Goal: Consume media (video, audio): Consume media (video, audio)

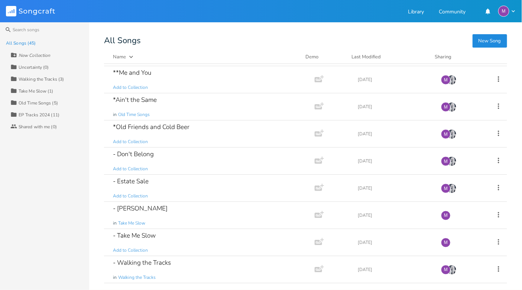
scroll to position [332, 0]
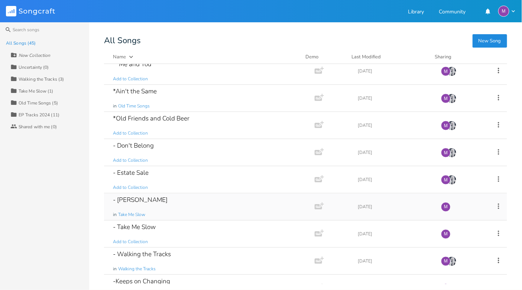
click at [158, 200] on div "- [PERSON_NAME] in Take Me Slow" at bounding box center [208, 206] width 190 height 27
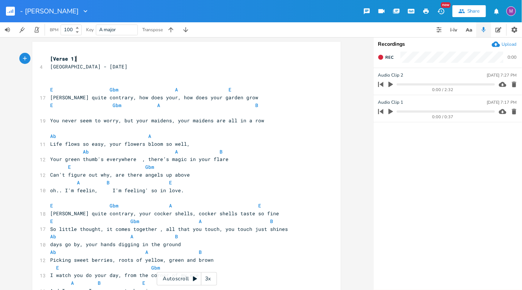
click at [210, 275] on div "3x" at bounding box center [207, 278] width 13 height 13
click at [210, 283] on div "4x" at bounding box center [207, 278] width 13 height 13
click at [210, 283] on div "5x" at bounding box center [207, 278] width 13 height 13
click at [210, 283] on div "1x" at bounding box center [207, 278] width 13 height 13
click at [194, 280] on icon at bounding box center [195, 279] width 4 height 5
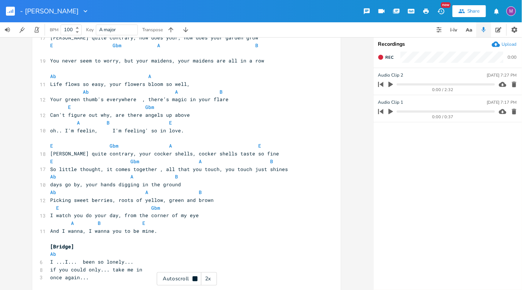
click at [213, 281] on div "2x" at bounding box center [207, 278] width 13 height 13
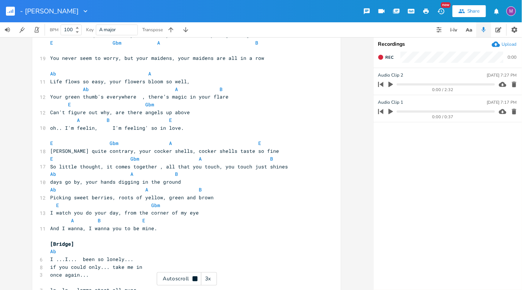
click at [212, 281] on div "3x" at bounding box center [207, 278] width 13 height 13
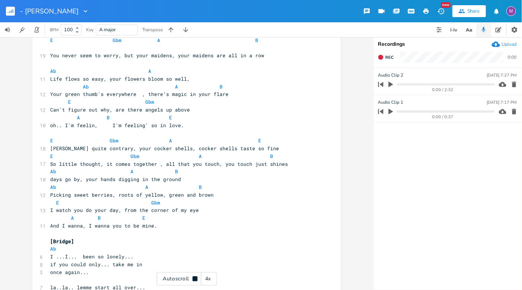
click at [212, 281] on div "4x" at bounding box center [207, 278] width 13 height 13
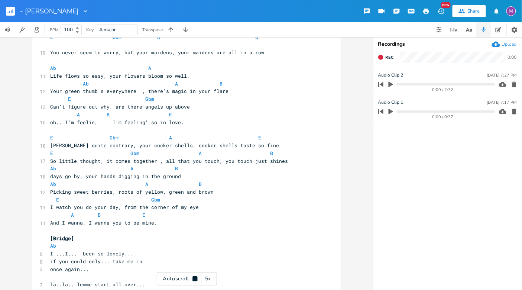
click at [212, 281] on div "5x" at bounding box center [207, 278] width 13 height 13
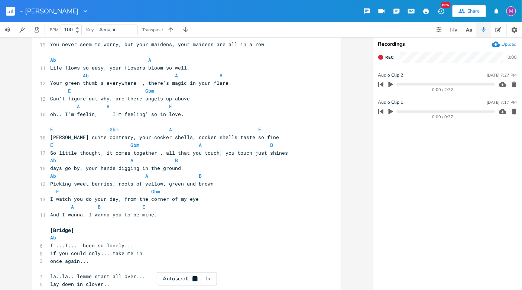
scroll to position [77, 0]
click at [192, 278] on icon at bounding box center [195, 279] width 6 height 6
